Goal: Task Accomplishment & Management: Manage account settings

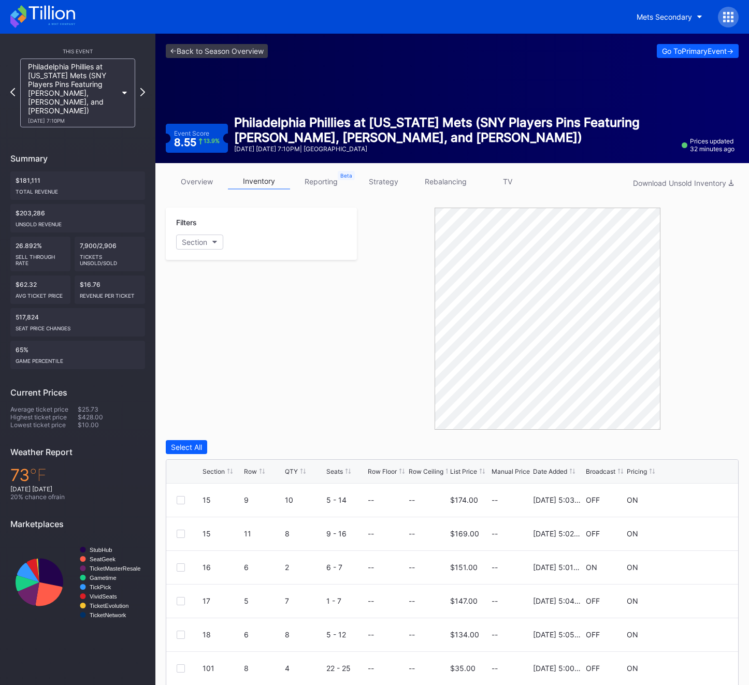
click at [726, 25] on div at bounding box center [728, 17] width 21 height 21
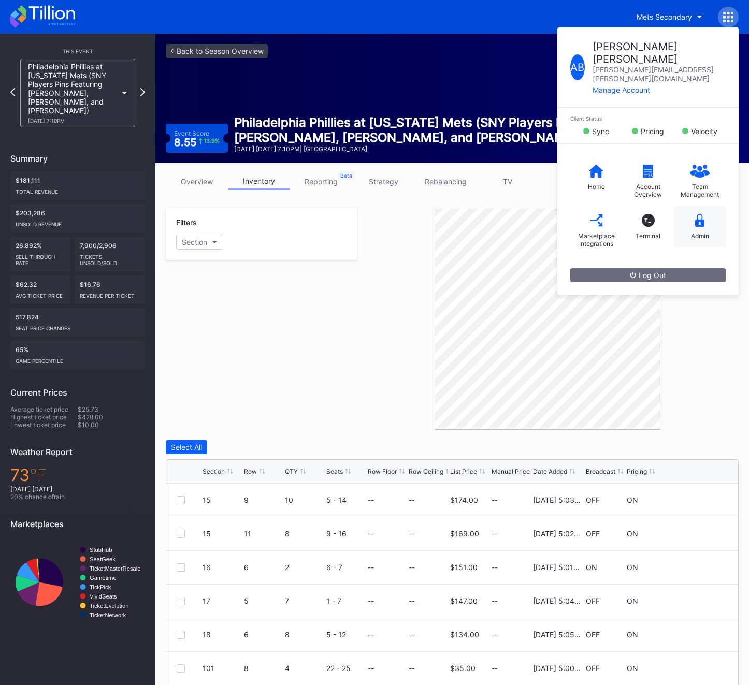
click at [709, 206] on div "Admin" at bounding box center [700, 226] width 52 height 41
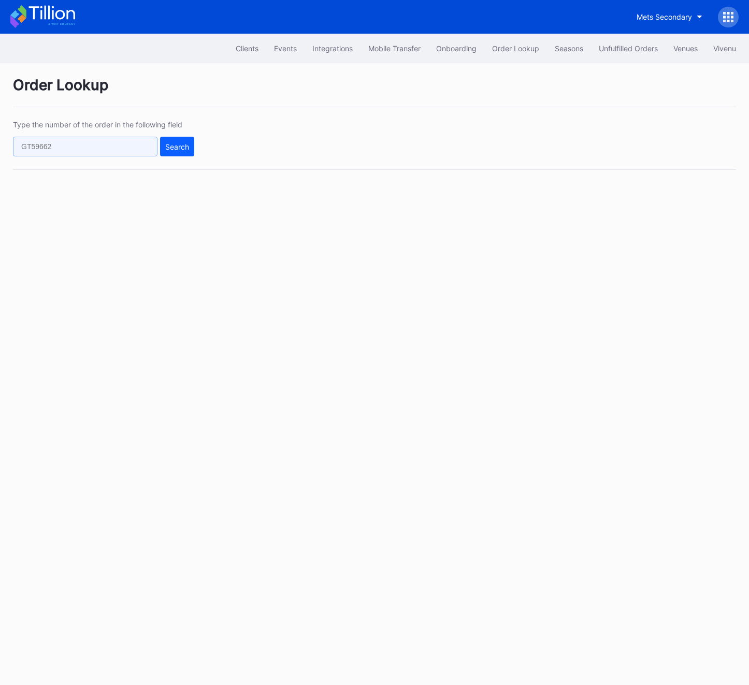
click at [47, 150] on input "text" at bounding box center [85, 147] width 144 height 20
paste input "621180466"
type input "621180466"
click at [163, 146] on button "Search" at bounding box center [177, 147] width 34 height 20
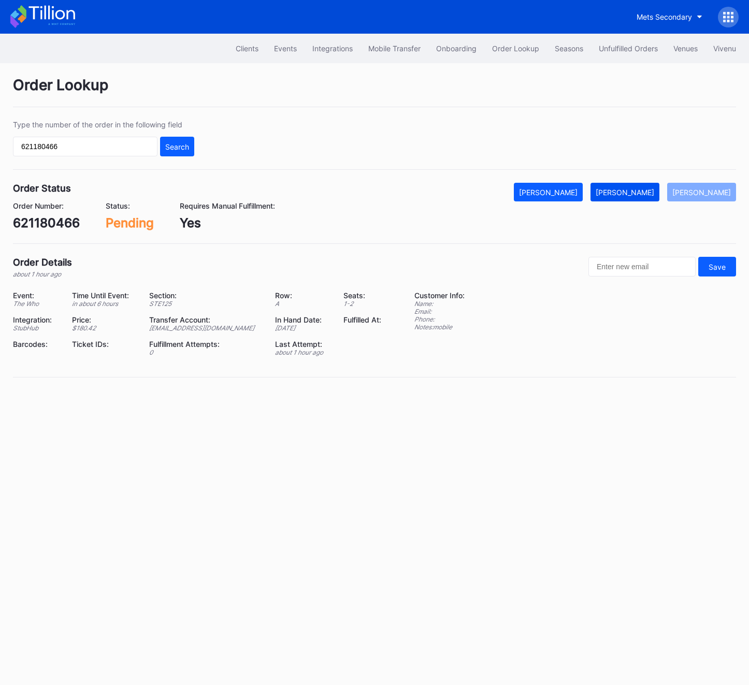
click at [654, 191] on div "[PERSON_NAME]" at bounding box center [624, 192] width 58 height 9
click at [54, 222] on div "621180466" at bounding box center [46, 222] width 67 height 15
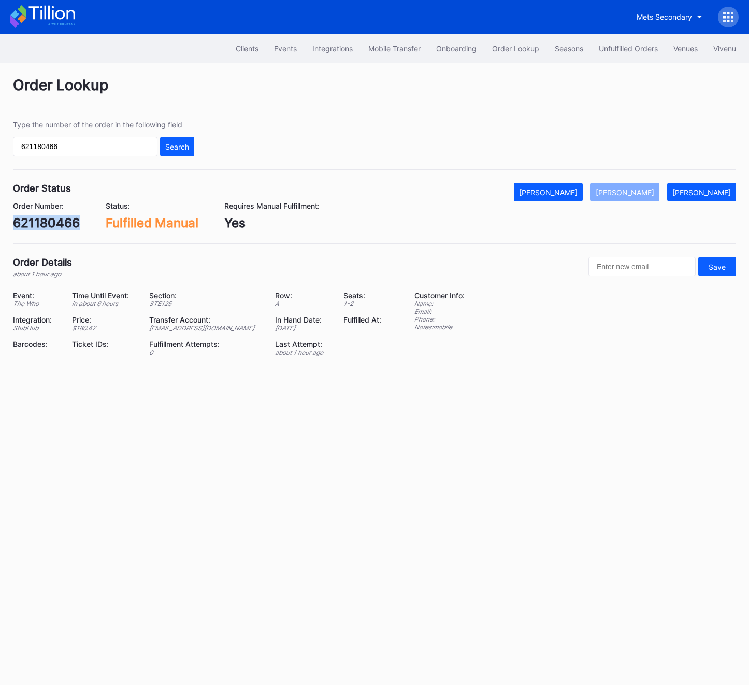
click at [54, 222] on div "621180466" at bounding box center [46, 222] width 67 height 15
copy div "621180466"
click at [47, 217] on div "621180466" at bounding box center [46, 222] width 67 height 15
copy div "621180466"
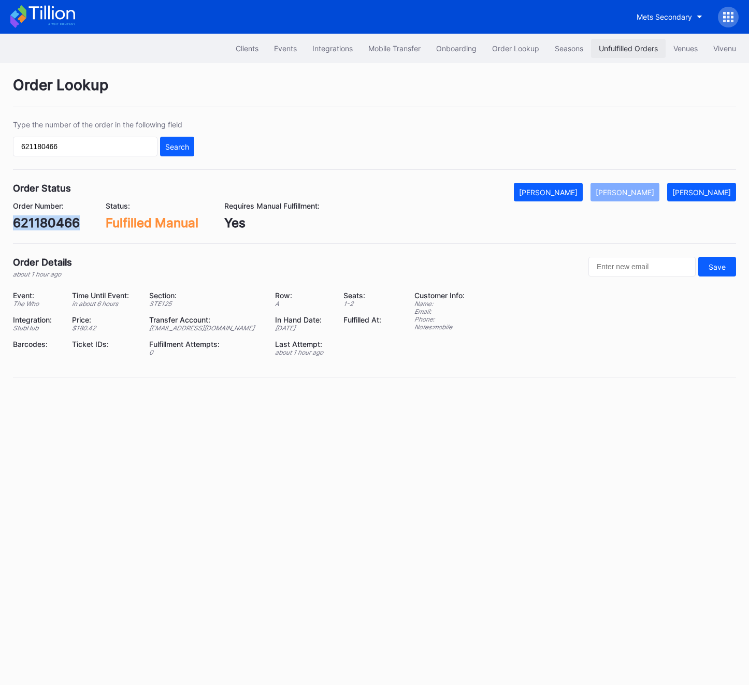
click at [618, 50] on div "Unfulfilled Orders" at bounding box center [627, 48] width 59 height 9
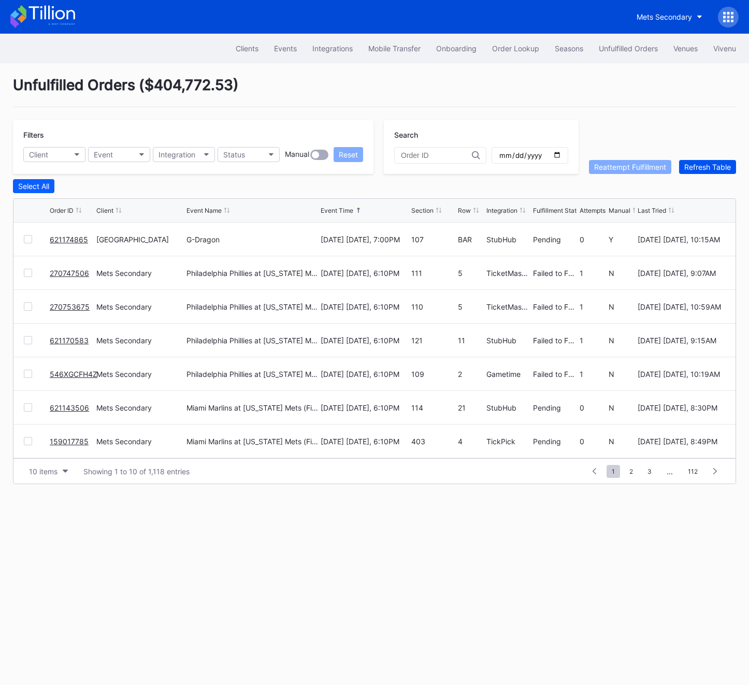
click at [717, 165] on div "Refresh Table" at bounding box center [707, 167] width 47 height 9
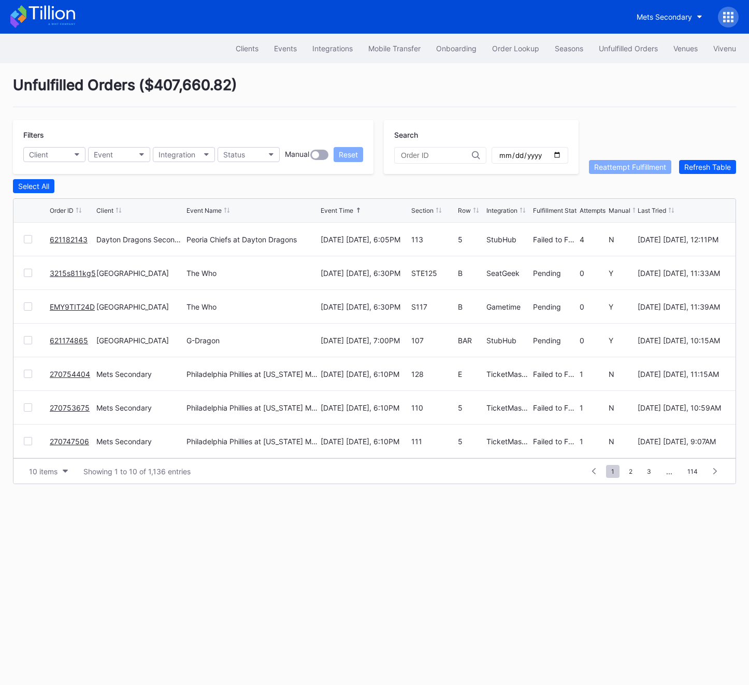
click at [71, 304] on link "EMY9TIT24D" at bounding box center [72, 306] width 45 height 9
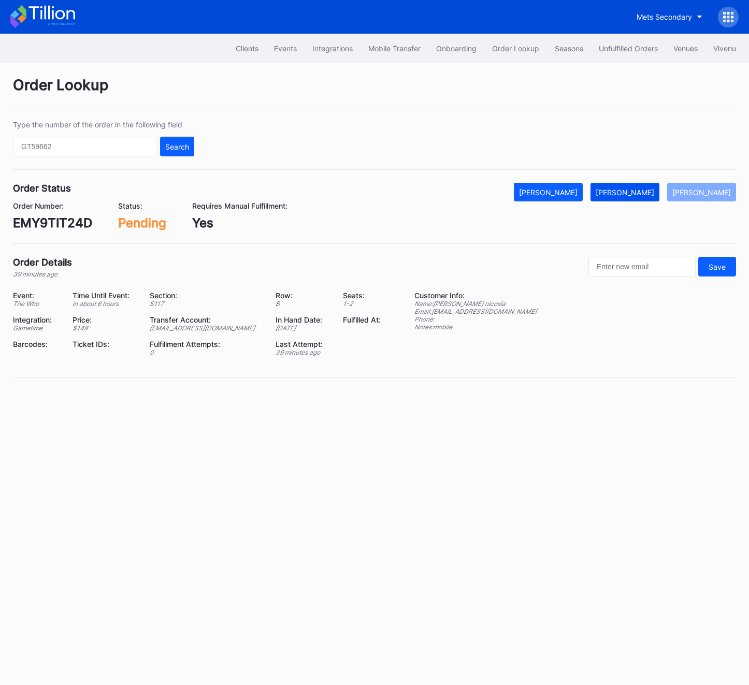
click at [637, 192] on div "[PERSON_NAME]" at bounding box center [624, 192] width 58 height 9
click at [75, 221] on div "EMY9TIT24D" at bounding box center [52, 222] width 79 height 15
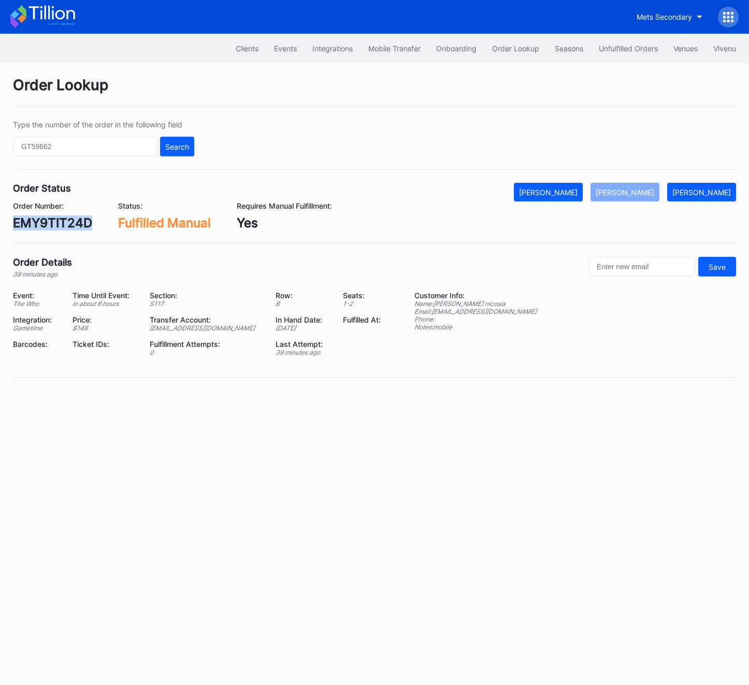
click at [75, 221] on div "EMY9TIT24D" at bounding box center [52, 222] width 79 height 15
copy div "EMY9TIT24D"
click at [637, 46] on div "Unfulfilled Orders" at bounding box center [627, 48] width 59 height 9
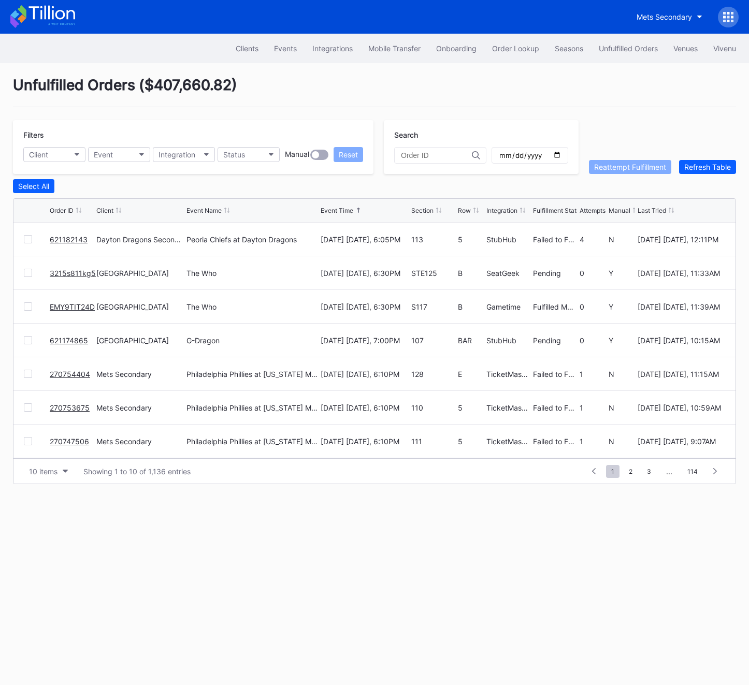
click at [56, 272] on link "3215s811kg5" at bounding box center [73, 273] width 46 height 9
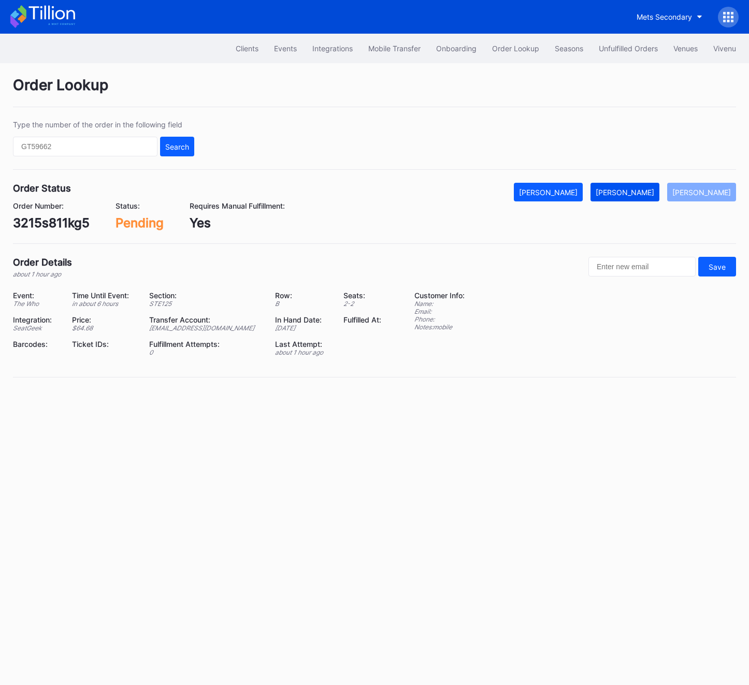
click at [634, 188] on div "[PERSON_NAME]" at bounding box center [624, 192] width 58 height 9
click at [48, 224] on div "3215s811kg5" at bounding box center [51, 222] width 77 height 15
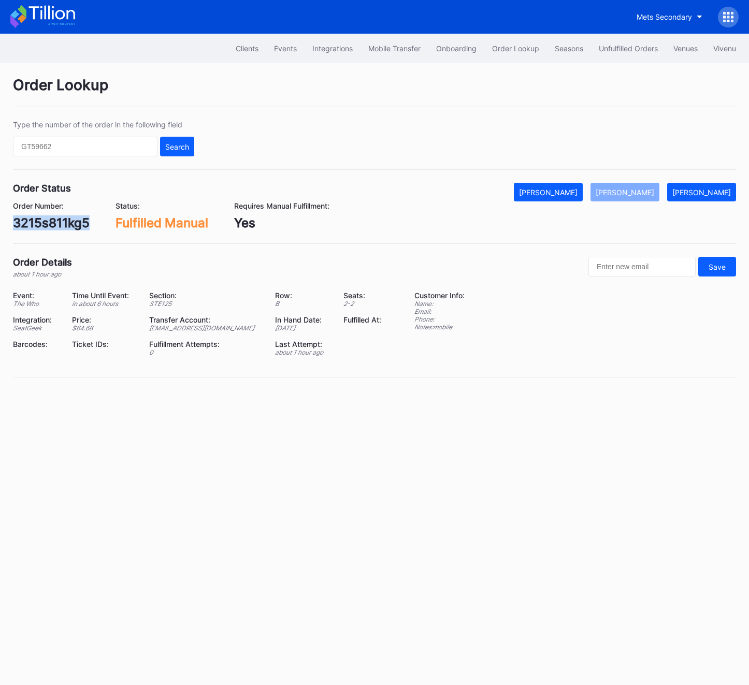
click at [48, 224] on div "3215s811kg5" at bounding box center [51, 222] width 77 height 15
copy div "3215s811kg5"
click at [72, 148] on input "text" at bounding box center [85, 147] width 144 height 20
paste input "621182143"
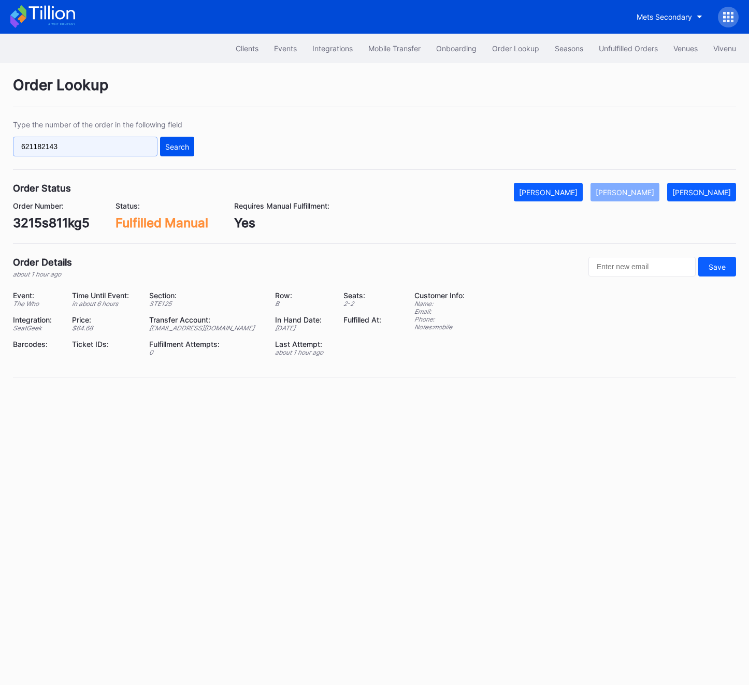
type input "621182143"
click at [165, 151] on button "Search" at bounding box center [177, 147] width 34 height 20
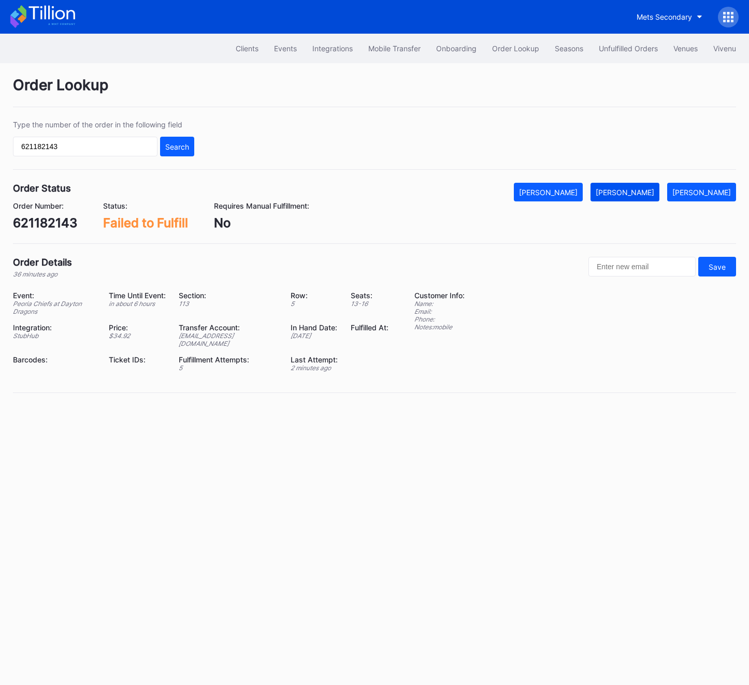
click at [630, 196] on button "[PERSON_NAME]" at bounding box center [624, 192] width 69 height 19
click at [54, 220] on div "621182143" at bounding box center [45, 222] width 64 height 15
copy div "621182143"
click at [620, 48] on div "Unfulfilled Orders" at bounding box center [627, 48] width 59 height 9
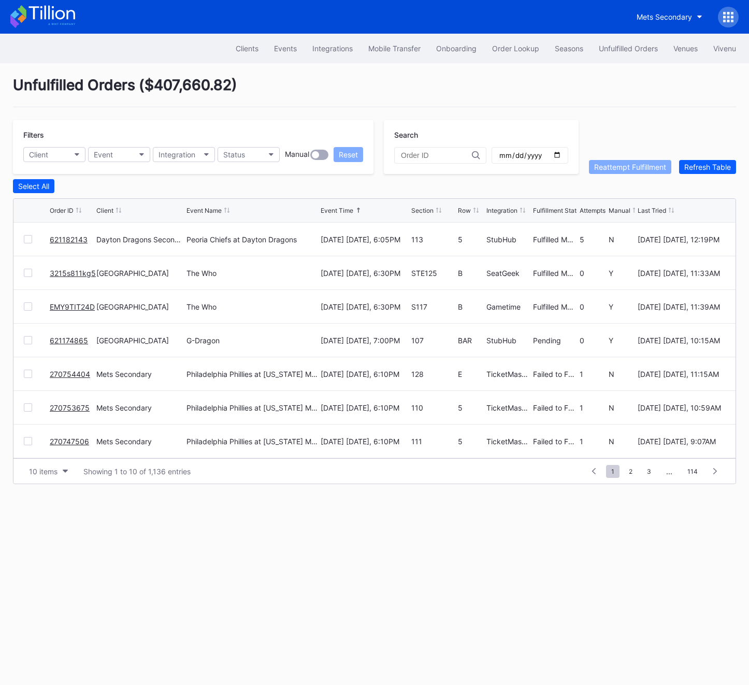
click at [620, 48] on div "Unfulfilled Orders" at bounding box center [627, 48] width 59 height 9
click at [707, 171] on button "Refresh Table" at bounding box center [707, 167] width 57 height 14
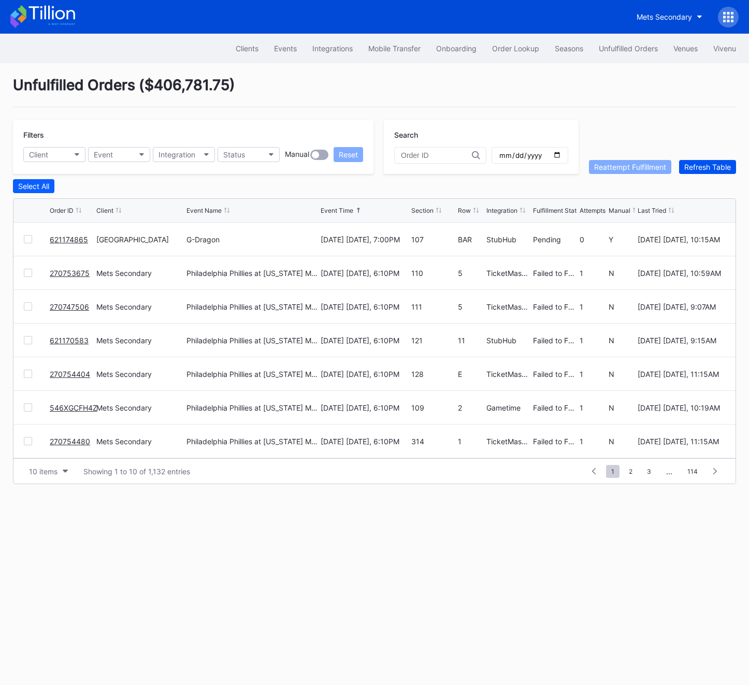
click at [711, 171] on button "Refresh Table" at bounding box center [707, 167] width 57 height 14
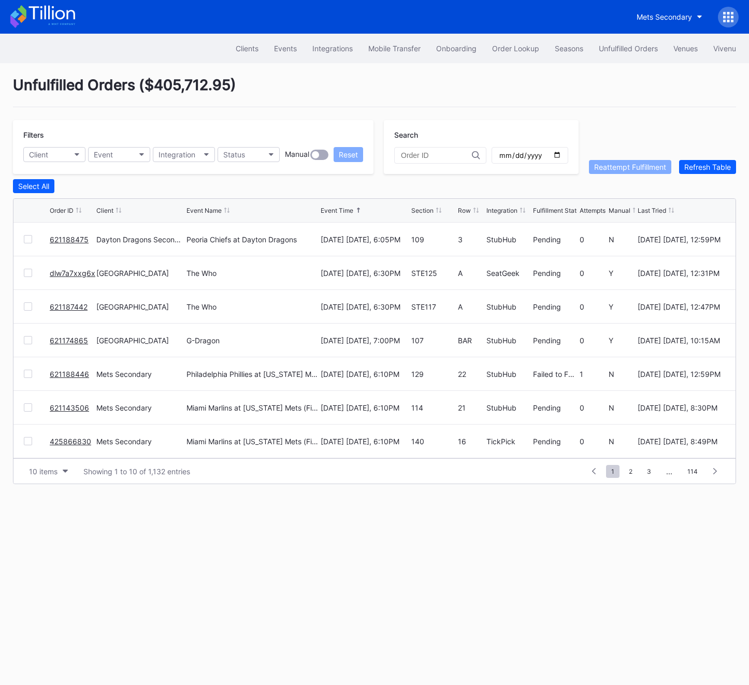
click at [63, 236] on link "621188475" at bounding box center [69, 239] width 39 height 9
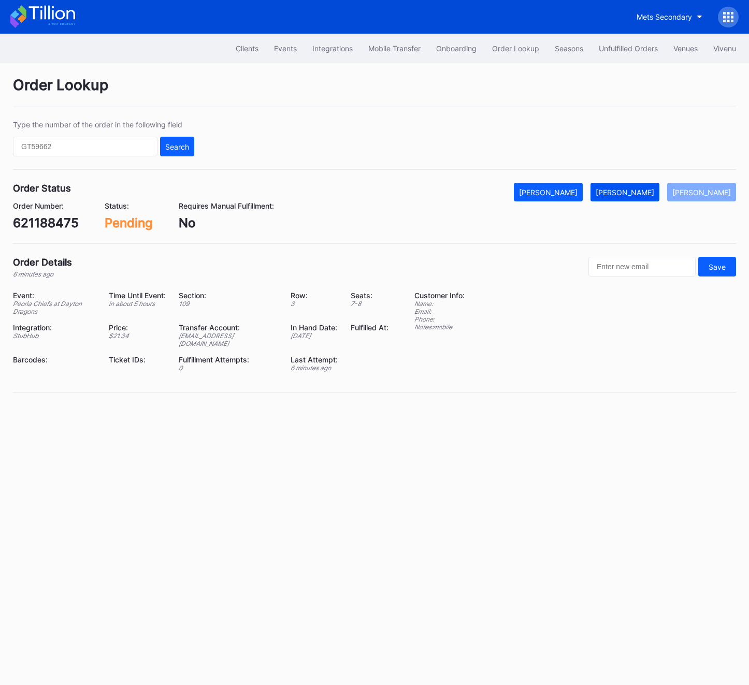
click at [653, 184] on button "[PERSON_NAME]" at bounding box center [624, 192] width 69 height 19
click at [38, 226] on div "621188475" at bounding box center [46, 222] width 66 height 15
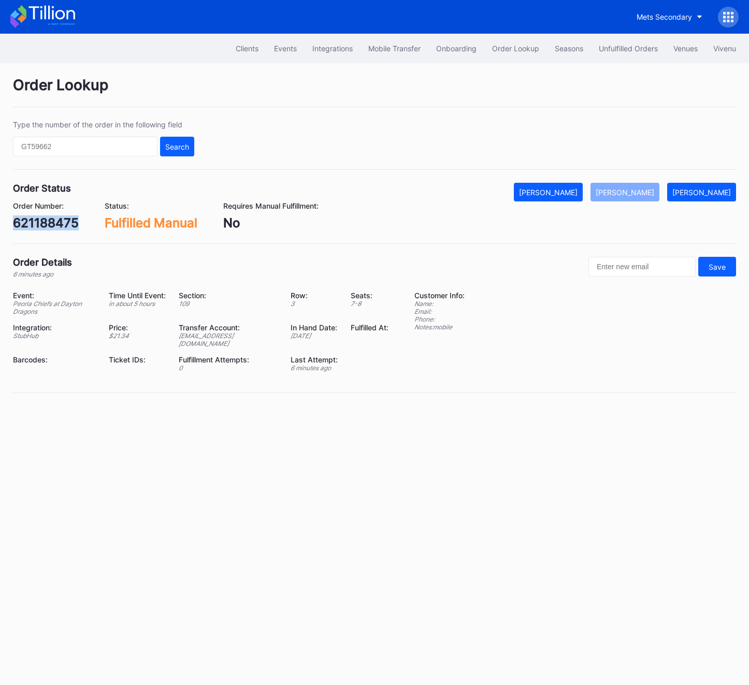
click at [38, 226] on div "621188475" at bounding box center [46, 222] width 66 height 15
copy div "621188475"
click at [599, 61] on div "Clients Events Integrations Mobile Transfer Onboarding Order Lookup Seasons Unf…" at bounding box center [374, 49] width 749 height 30
click at [599, 50] on div "Unfulfilled Orders" at bounding box center [627, 48] width 59 height 9
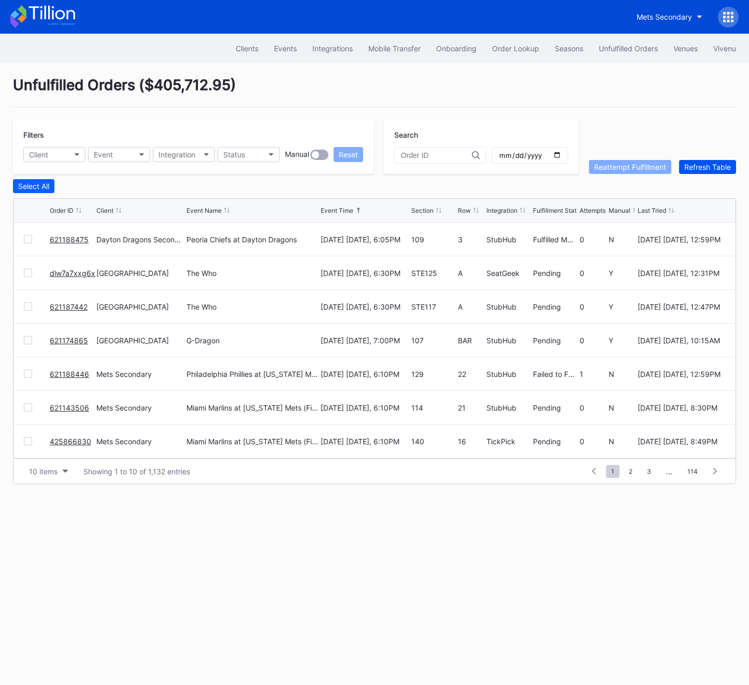
click at [718, 163] on div "Refresh Table" at bounding box center [707, 167] width 47 height 9
click at [71, 241] on link "dlw7a7xxg6x" at bounding box center [73, 239] width 46 height 9
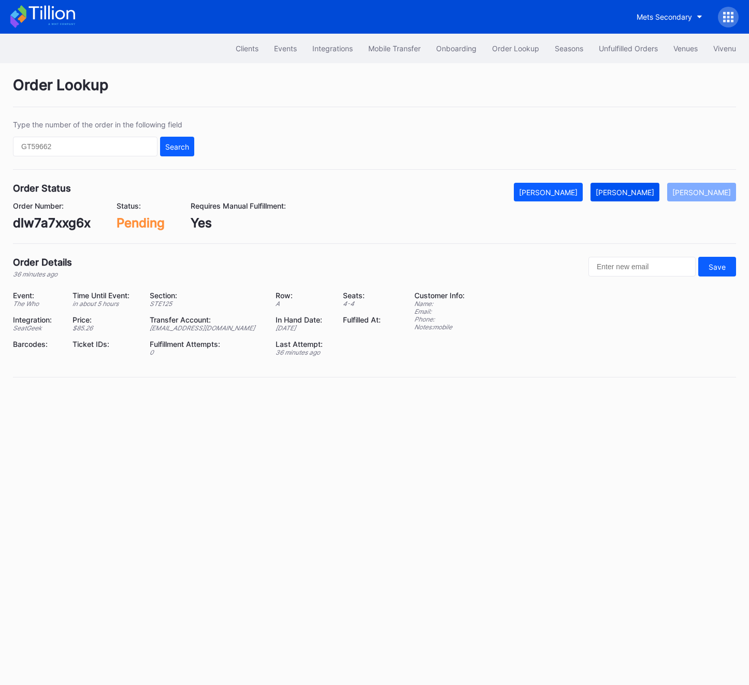
click at [628, 192] on div "[PERSON_NAME]" at bounding box center [624, 192] width 58 height 9
click at [39, 221] on div "dlw7a7xxg6x" at bounding box center [52, 222] width 78 height 15
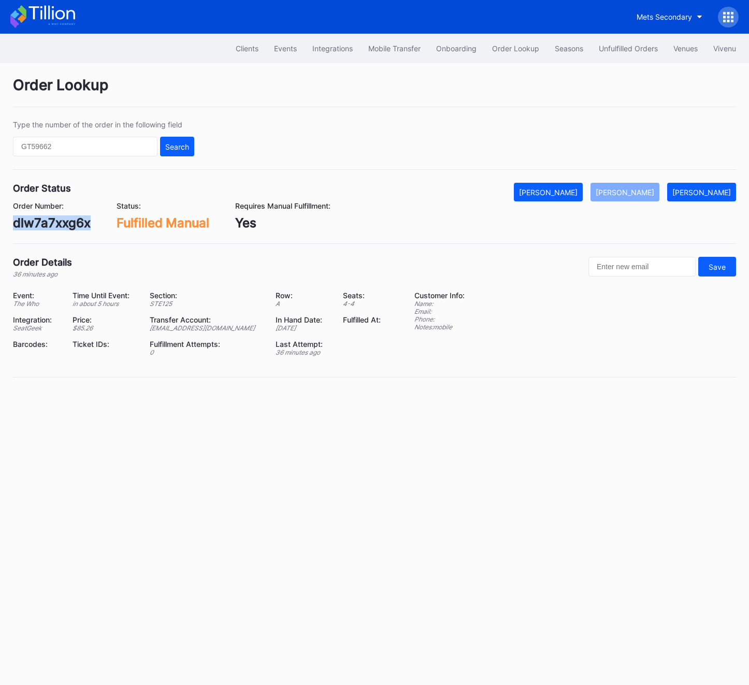
click at [39, 221] on div "dlw7a7xxg6x" at bounding box center [52, 222] width 78 height 15
copy div "dlw7a7xxg6x"
click at [610, 49] on div "Unfulfilled Orders" at bounding box center [627, 48] width 59 height 9
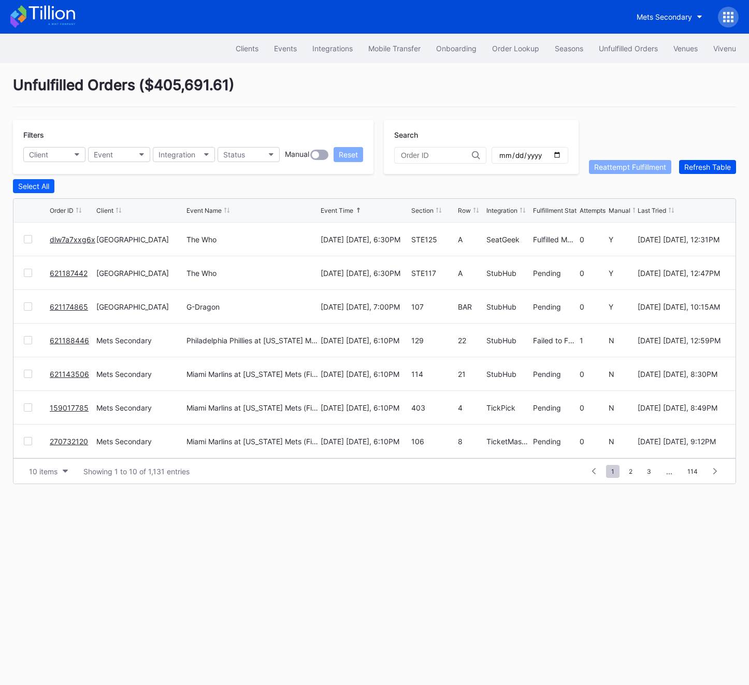
click at [691, 161] on button "Refresh Table" at bounding box center [707, 167] width 57 height 14
click at [52, 239] on link "621187442" at bounding box center [69, 239] width 38 height 9
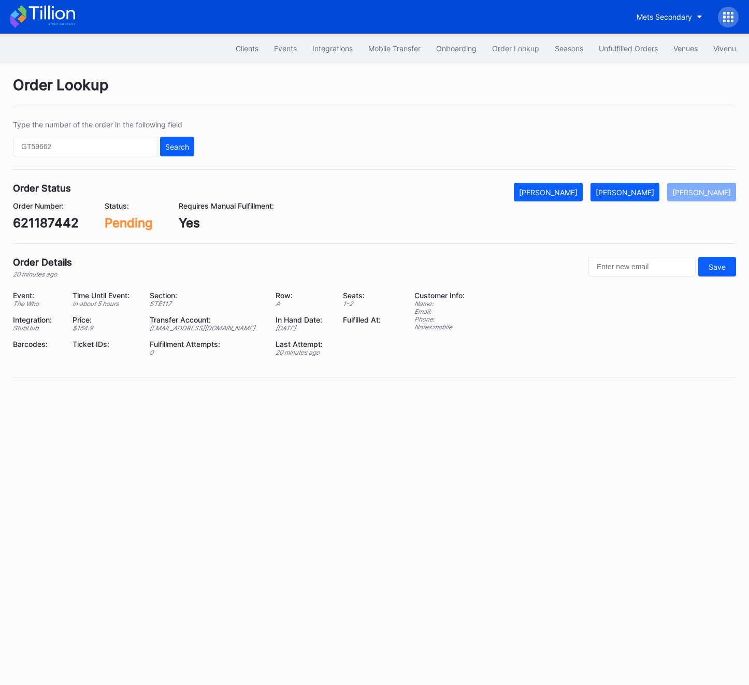
click at [38, 226] on div "621187442" at bounding box center [46, 222] width 66 height 15
copy div "621187442"
click at [47, 223] on div "621187442" at bounding box center [46, 222] width 66 height 15
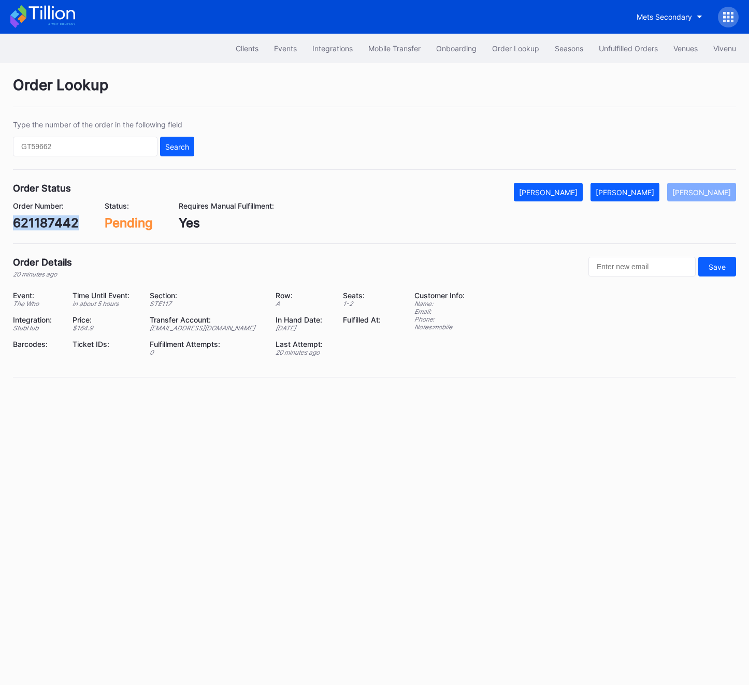
copy div "621187442"
click at [634, 189] on div "[PERSON_NAME]" at bounding box center [624, 192] width 58 height 9
